Goal: Task Accomplishment & Management: Use online tool/utility

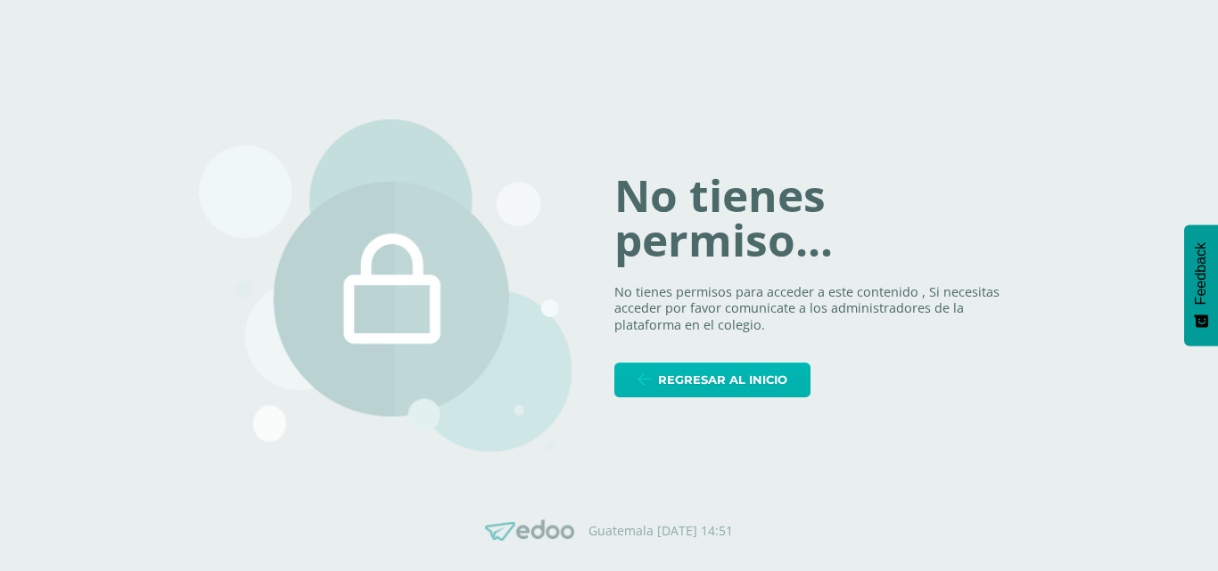
click at [657, 381] on link "Regresar al inicio" at bounding box center [712, 380] width 196 height 35
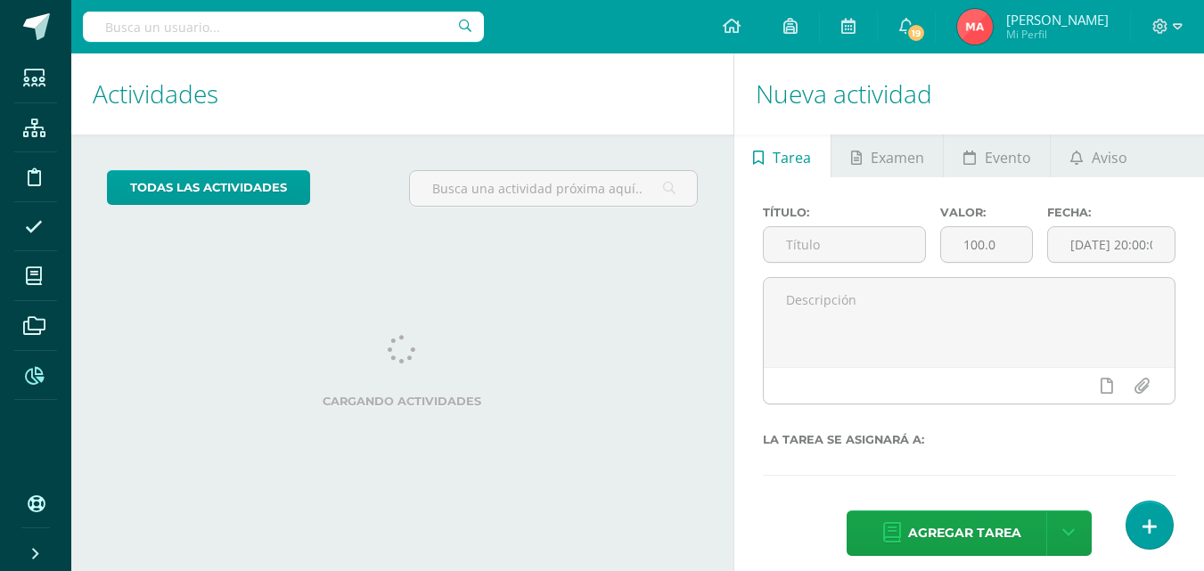
click at [26, 385] on span at bounding box center [34, 375] width 40 height 40
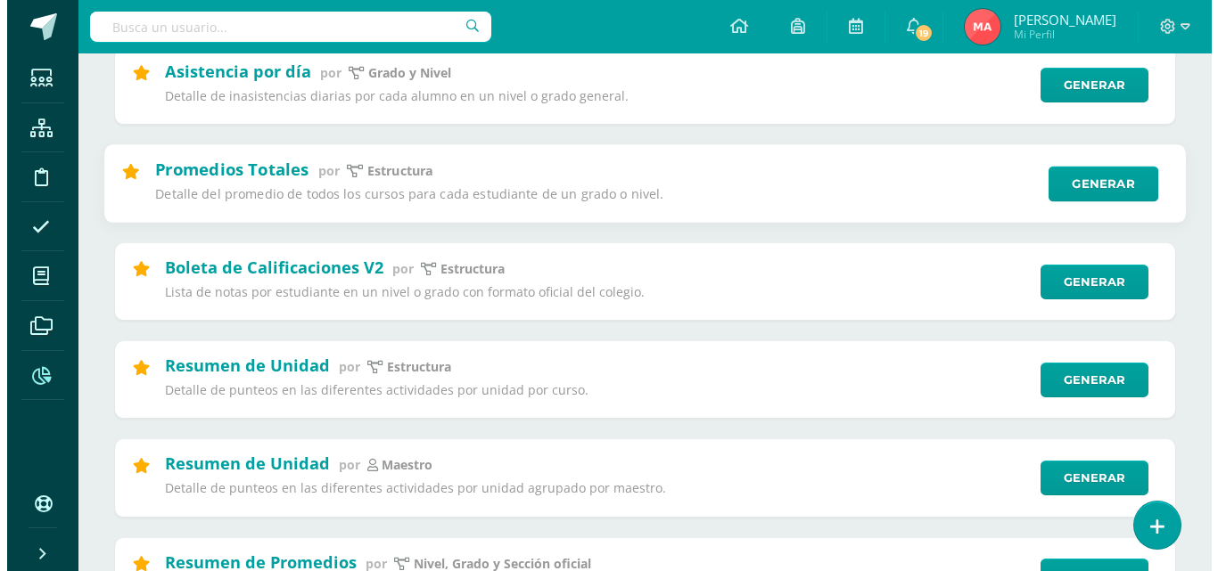
scroll to position [349, 0]
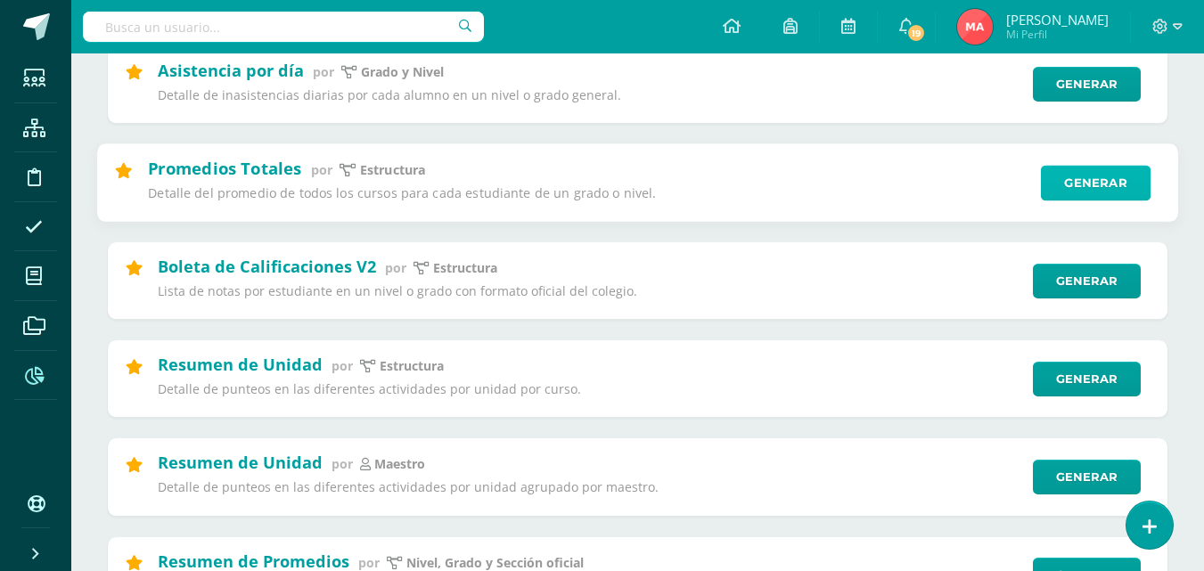
click at [1116, 186] on link "Generar" at bounding box center [1096, 183] width 110 height 36
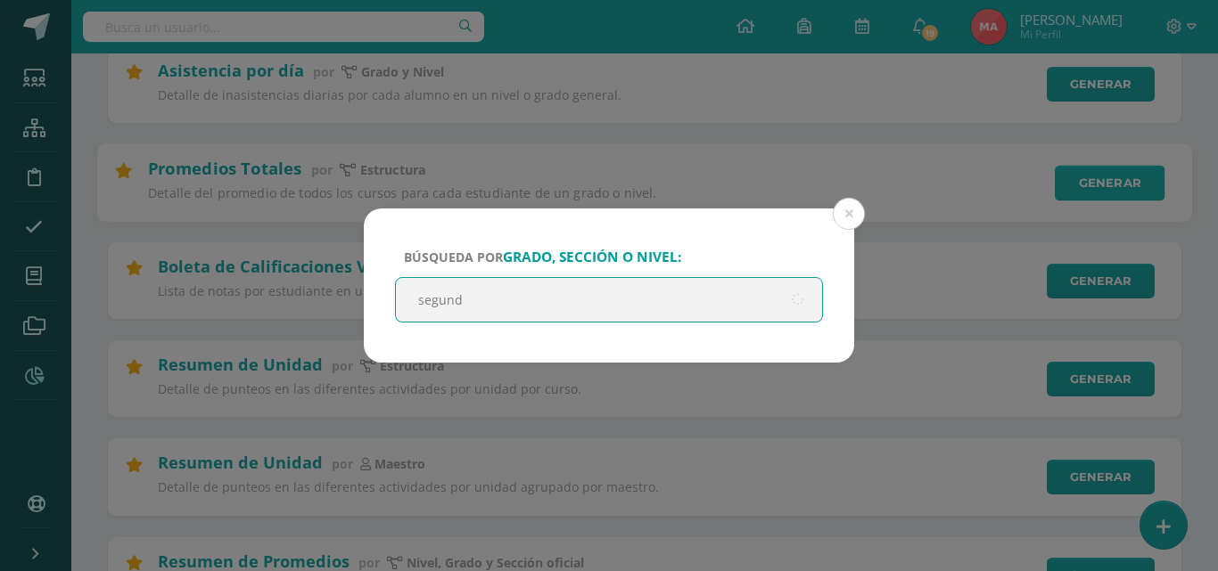
type input "segundo"
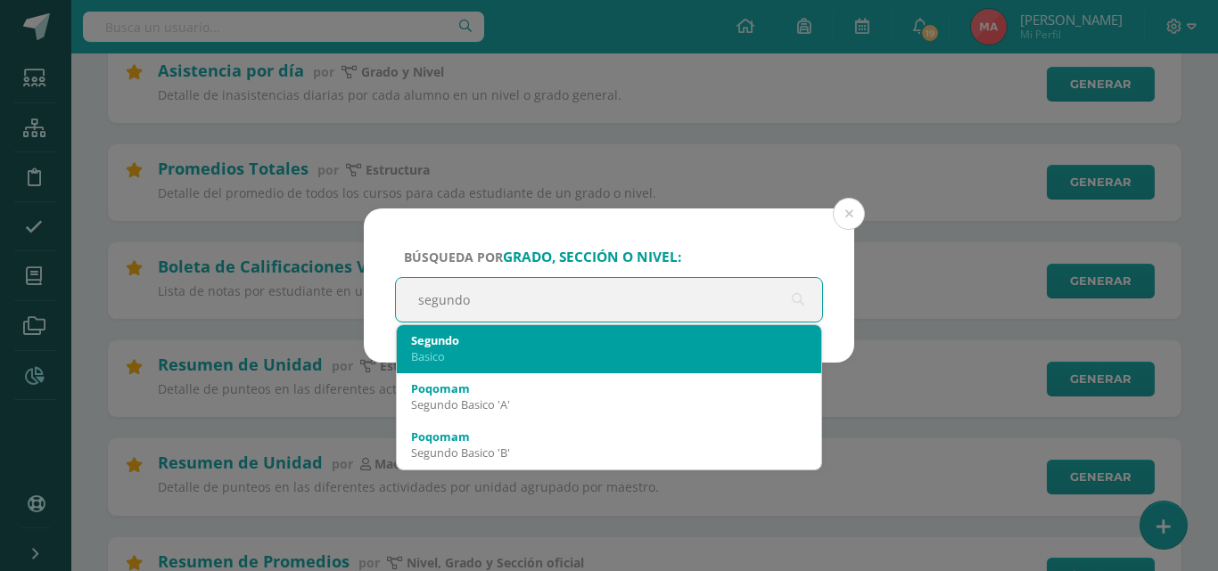
click at [772, 347] on div "Segundo" at bounding box center [609, 341] width 396 height 16
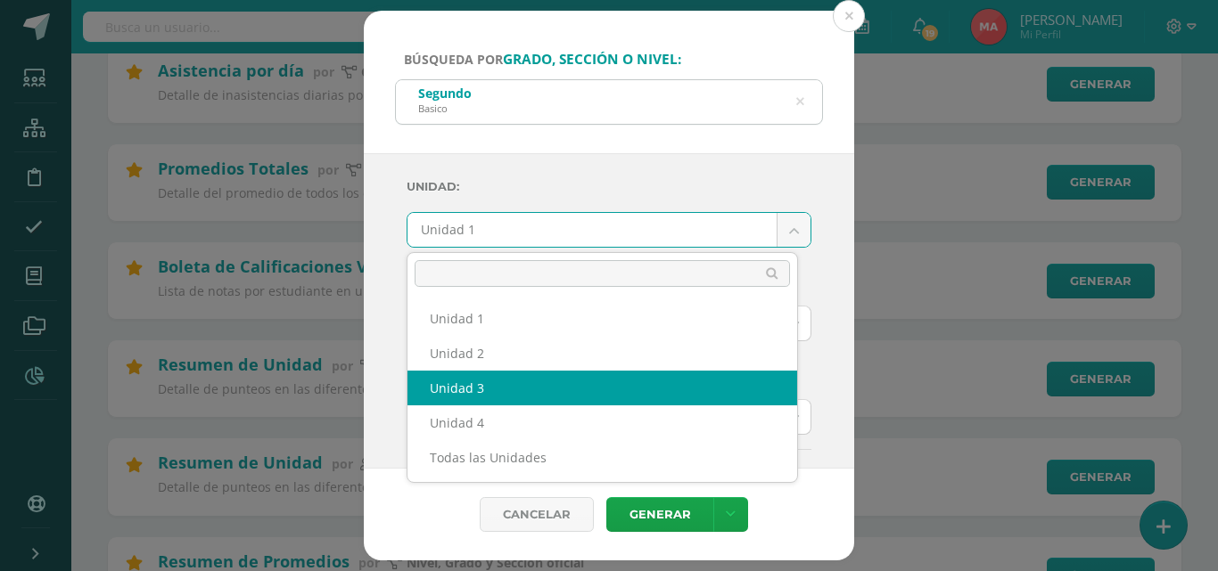
select select "Unidad 3"
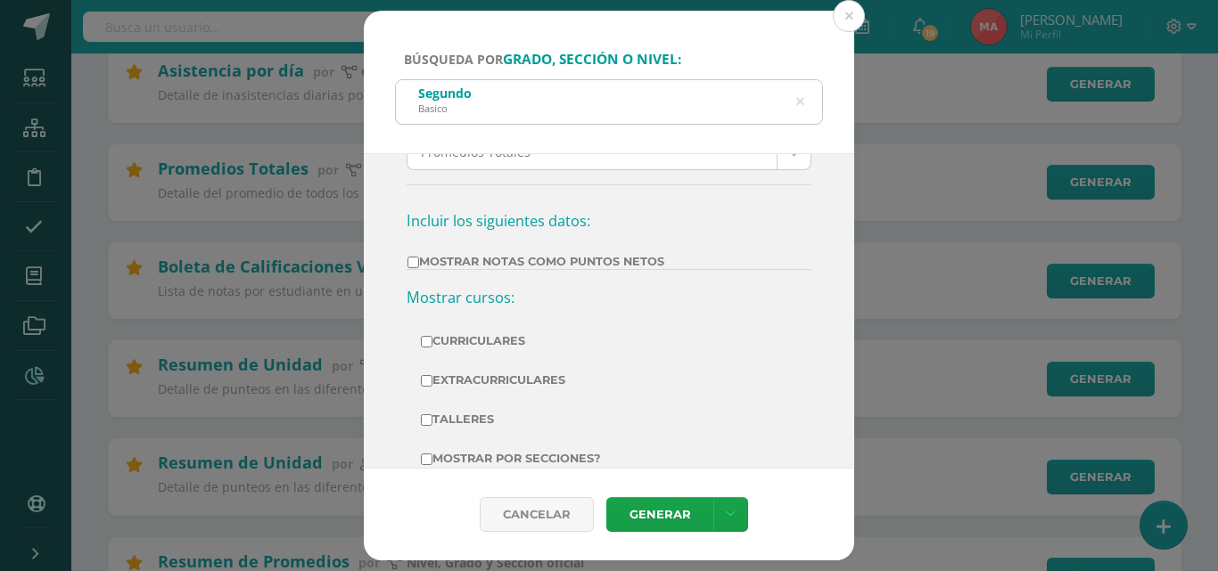
scroll to position [303, 0]
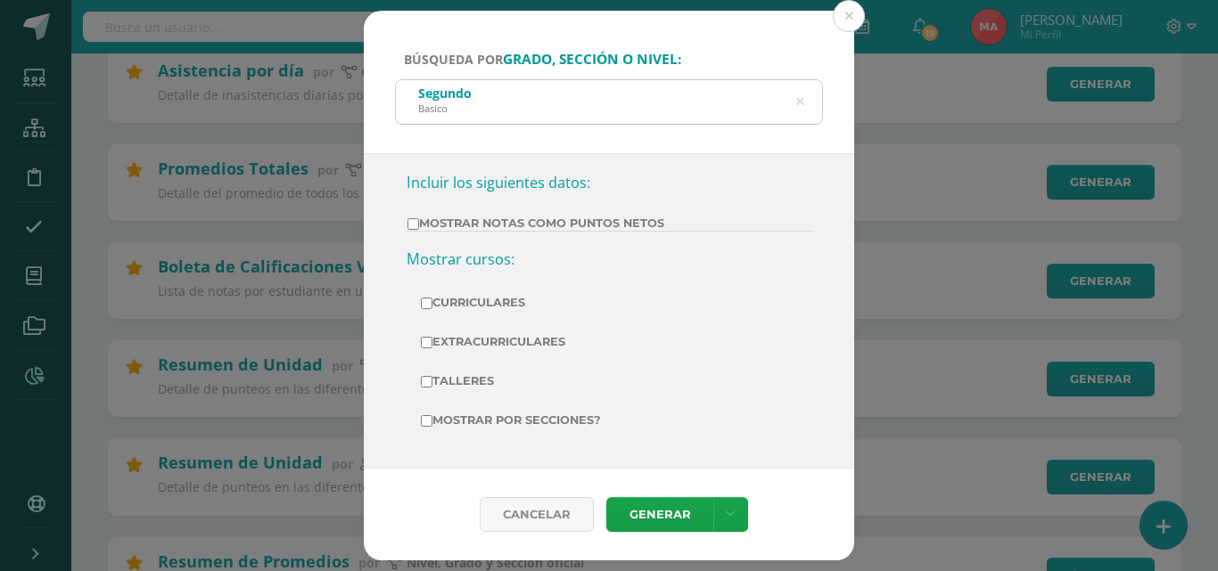
click at [653, 224] on label "Mostrar Notas Como Puntos Netos" at bounding box center [535, 223] width 257 height 13
click at [419, 224] on input "Mostrar Notas Como Puntos Netos" at bounding box center [413, 224] width 12 height 12
checkbox input "true"
click at [642, 500] on link "Generar" at bounding box center [659, 514] width 107 height 35
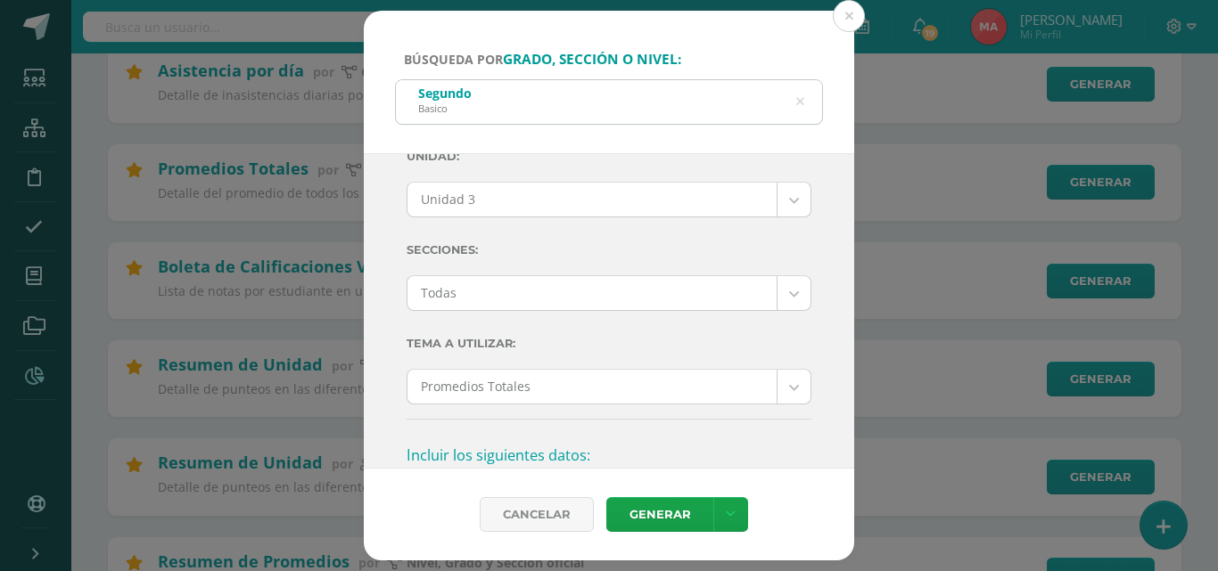
scroll to position [29, 0]
click at [802, 107] on icon at bounding box center [799, 101] width 37 height 37
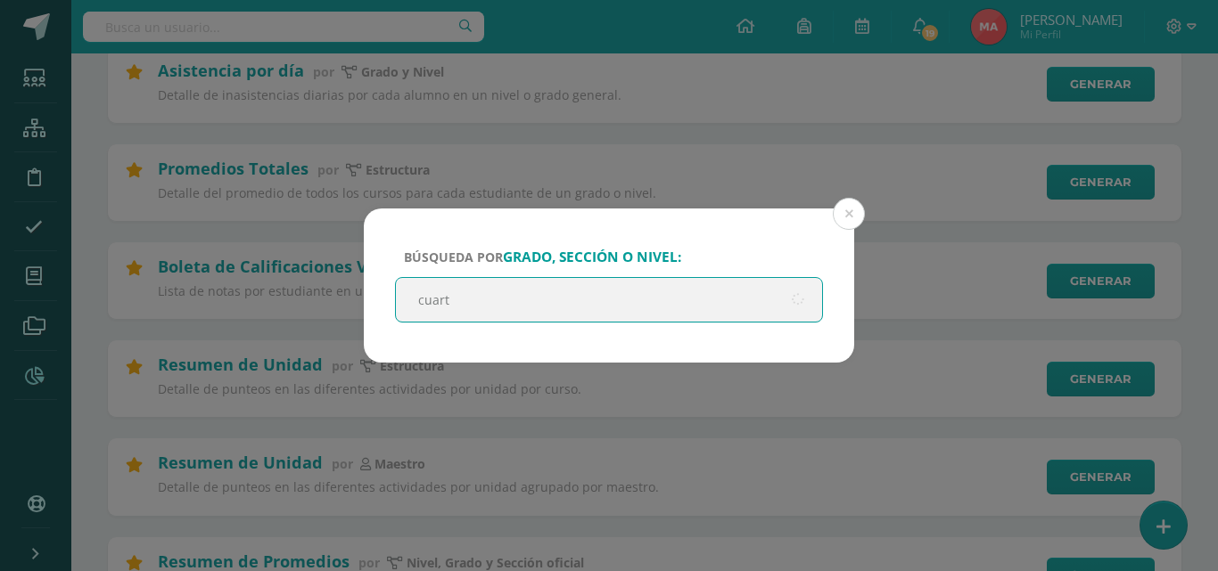
type input "cuarto"
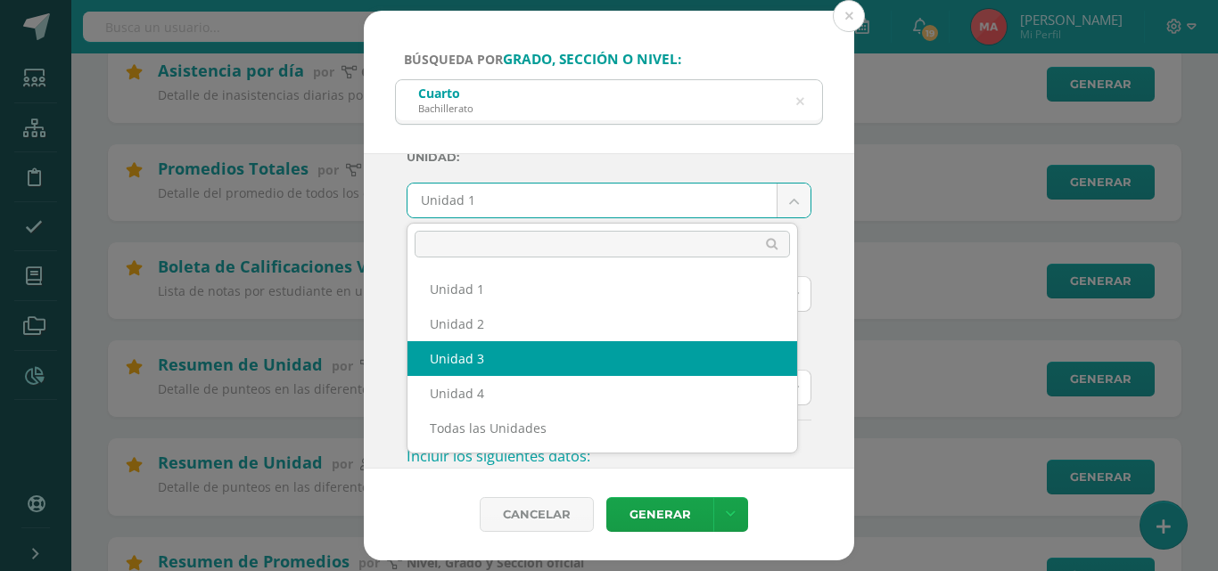
select select "Unidad 3"
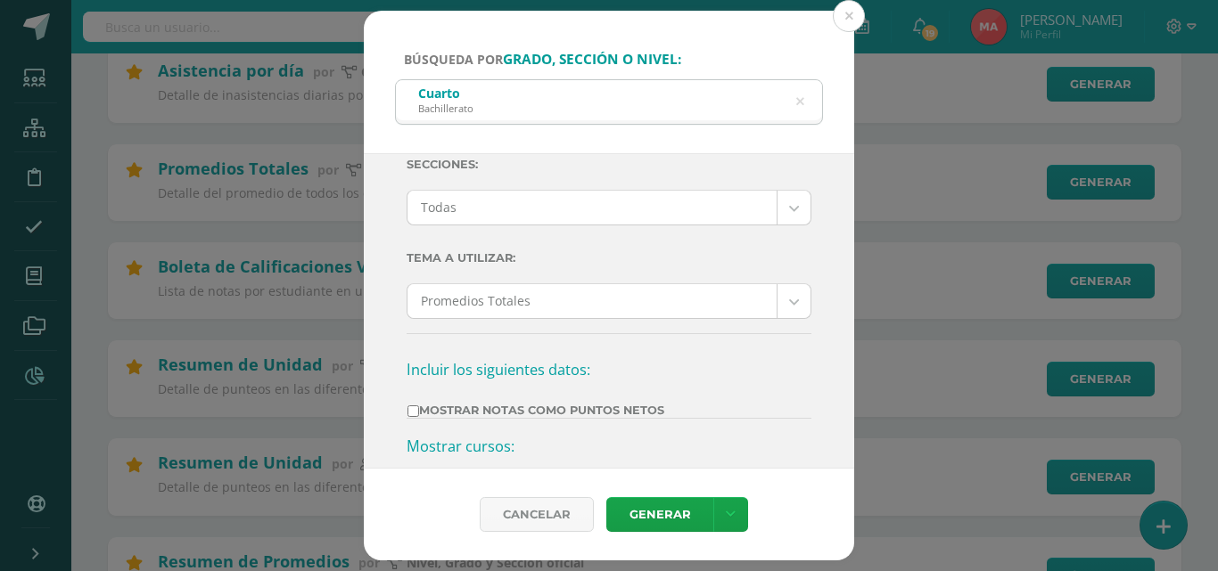
scroll to position [122, 0]
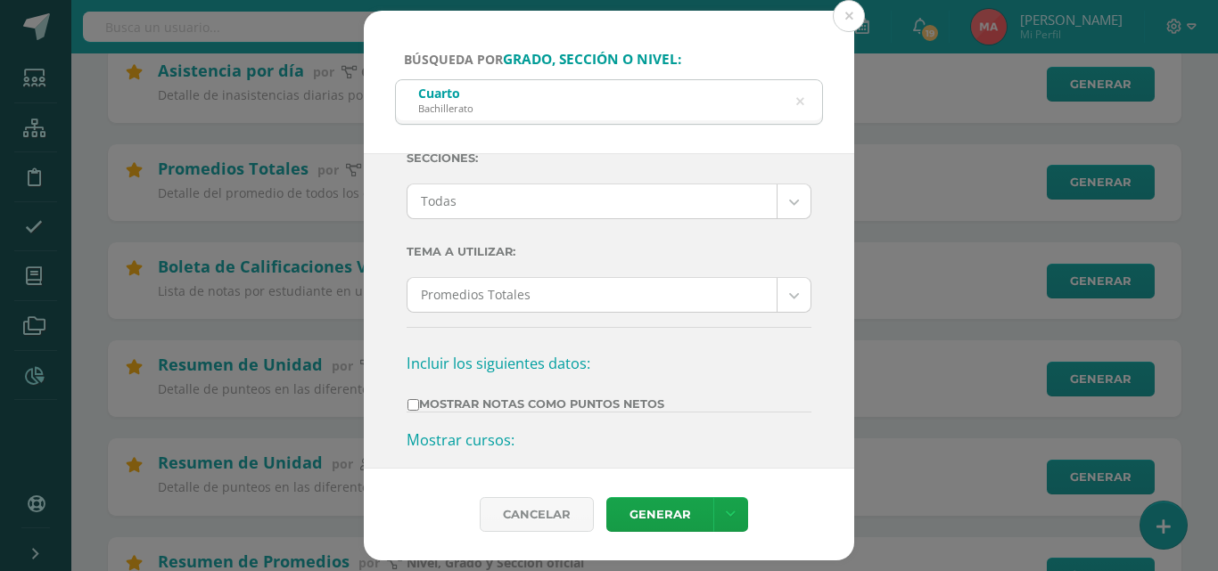
click at [659, 395] on div "Unidad: Unidad 3 Unidad 1 Unidad 2 Unidad 3 Unidad 4 Todas las Unidades Seccion…" at bounding box center [609, 333] width 405 height 575
click at [656, 397] on td "Mostrar Notas Como Puntos Netos" at bounding box center [536, 404] width 259 height 15
click at [656, 399] on label "Mostrar Notas Como Puntos Netos" at bounding box center [535, 404] width 257 height 13
click at [419, 399] on input "Mostrar Notas Como Puntos Netos" at bounding box center [413, 405] width 12 height 12
checkbox input "true"
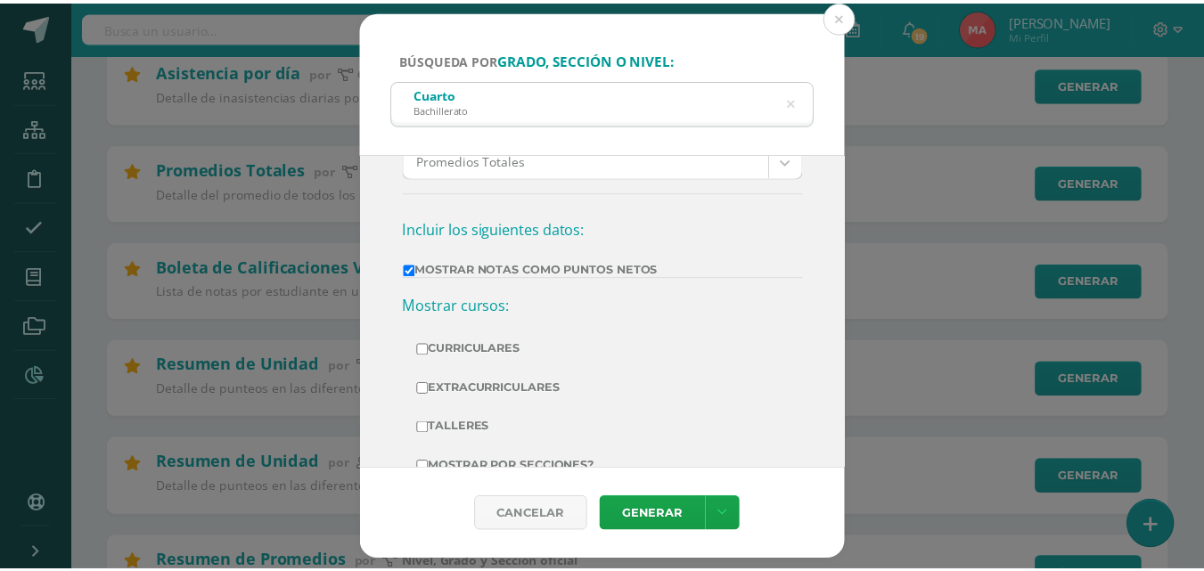
scroll to position [303, 0]
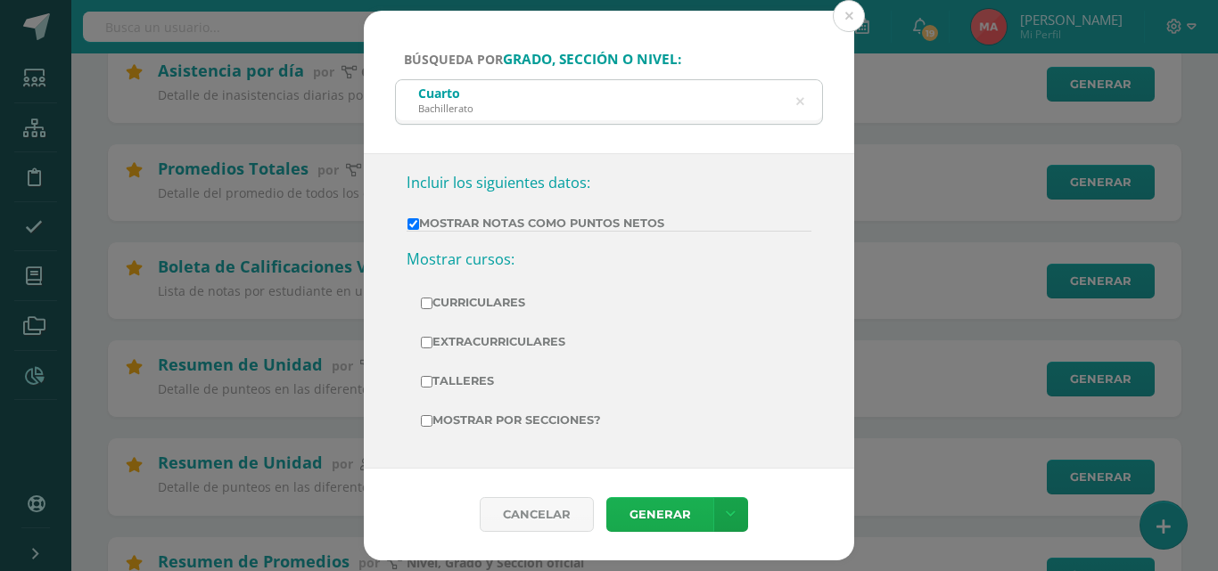
click at [656, 510] on link "Generar" at bounding box center [659, 514] width 107 height 35
click at [862, 19] on button at bounding box center [849, 16] width 32 height 32
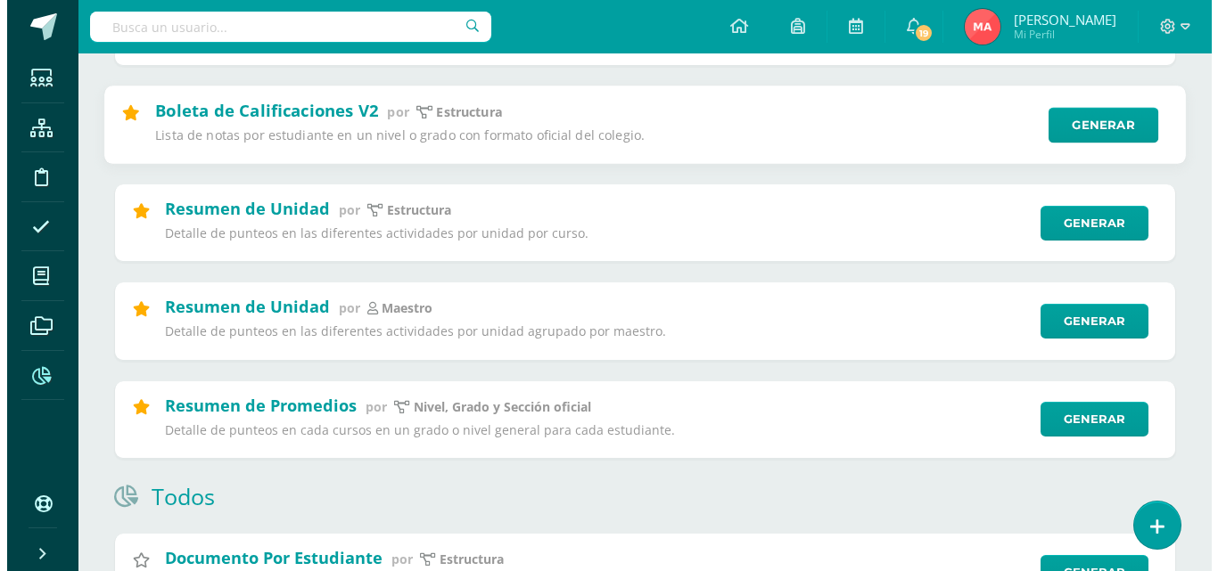
scroll to position [506, 0]
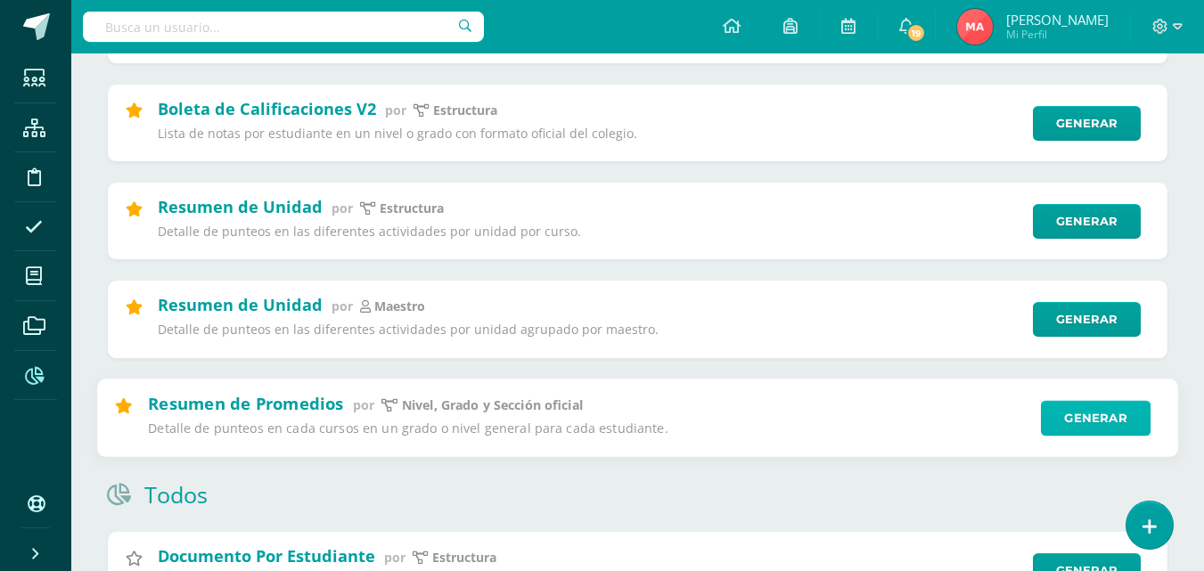
click at [1114, 421] on link "Generar" at bounding box center [1096, 418] width 110 height 36
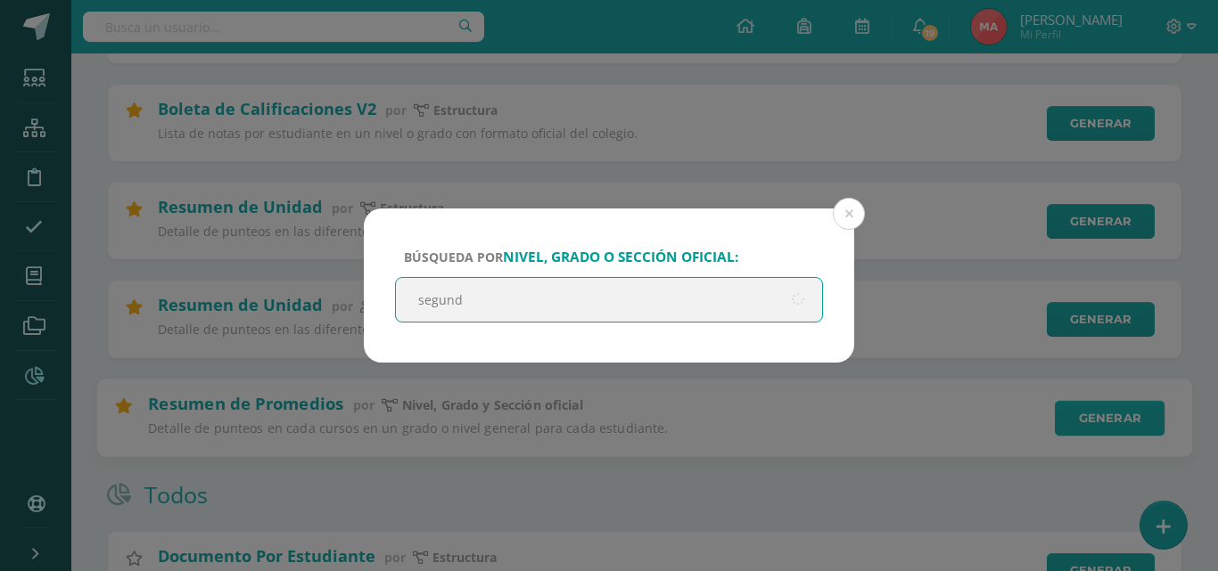
type input "segundo"
